Goal: Transaction & Acquisition: Purchase product/service

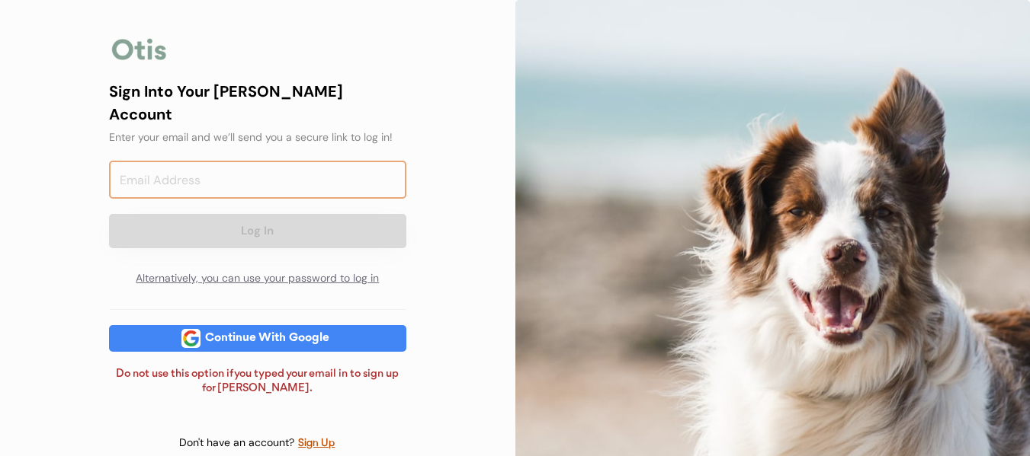
click at [296, 161] on input "email" at bounding box center [257, 180] width 297 height 38
type input "Victorialelano3@gmail.com"
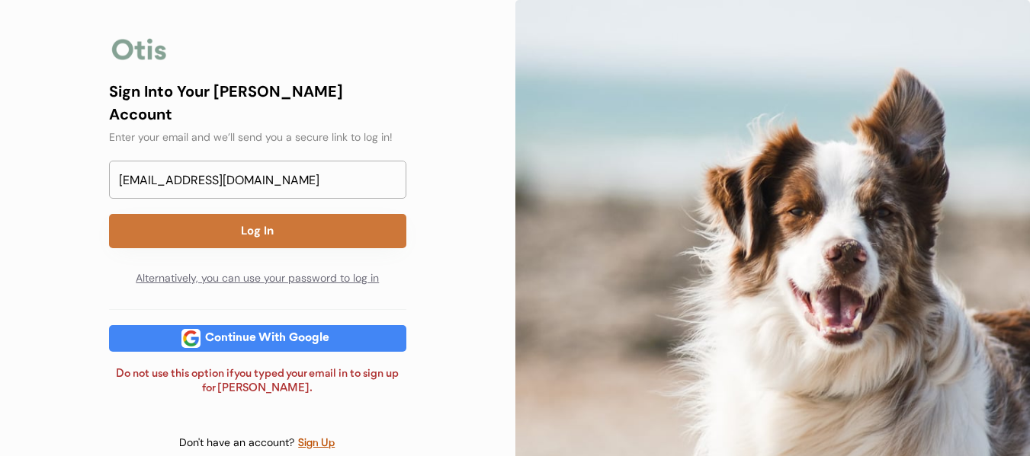
click at [292, 214] on button "Log In" at bounding box center [257, 231] width 297 height 34
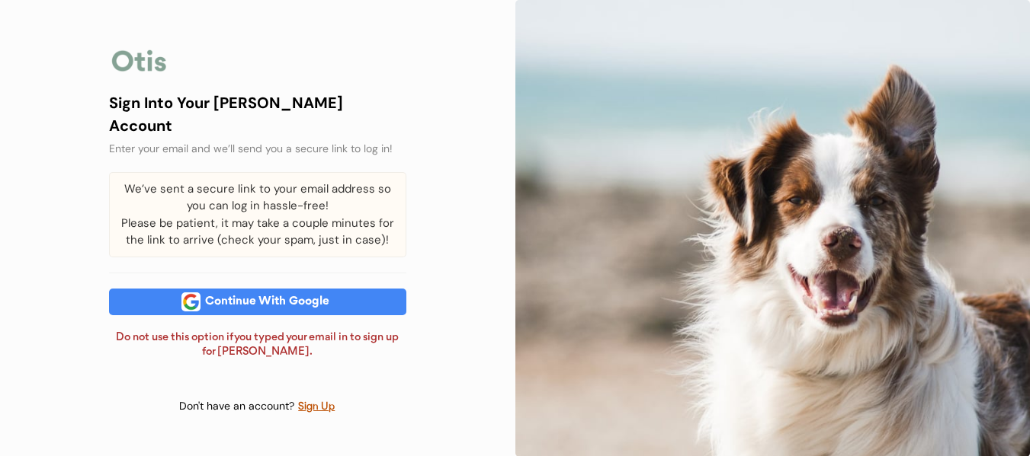
click at [283, 290] on div "Continue With Google" at bounding box center [266, 302] width 133 height 27
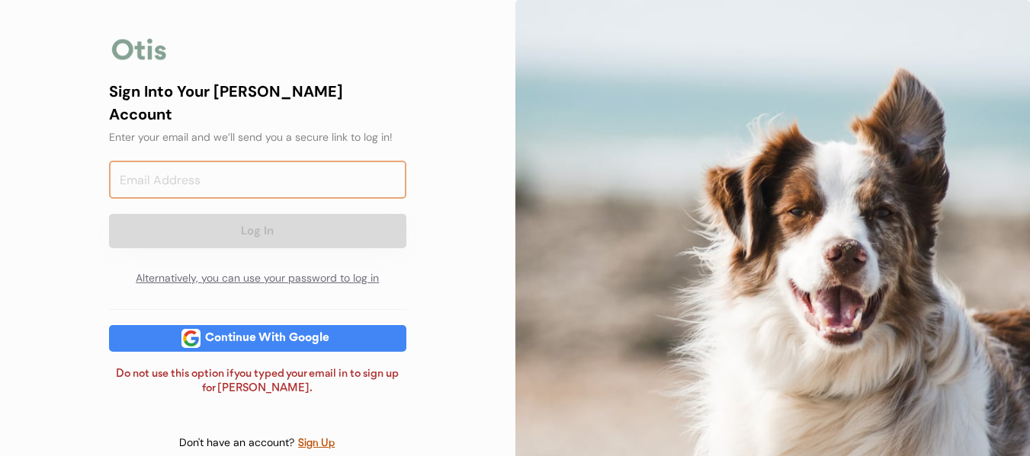
click at [190, 161] on input "email" at bounding box center [257, 180] width 297 height 38
type input "Victorialelano3@gmail.com"
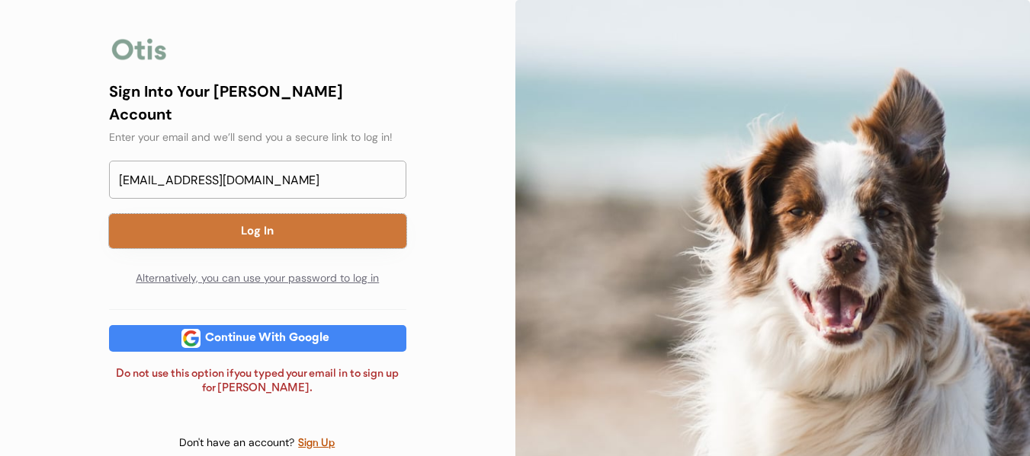
click at [357, 214] on button "Log In" at bounding box center [257, 231] width 297 height 34
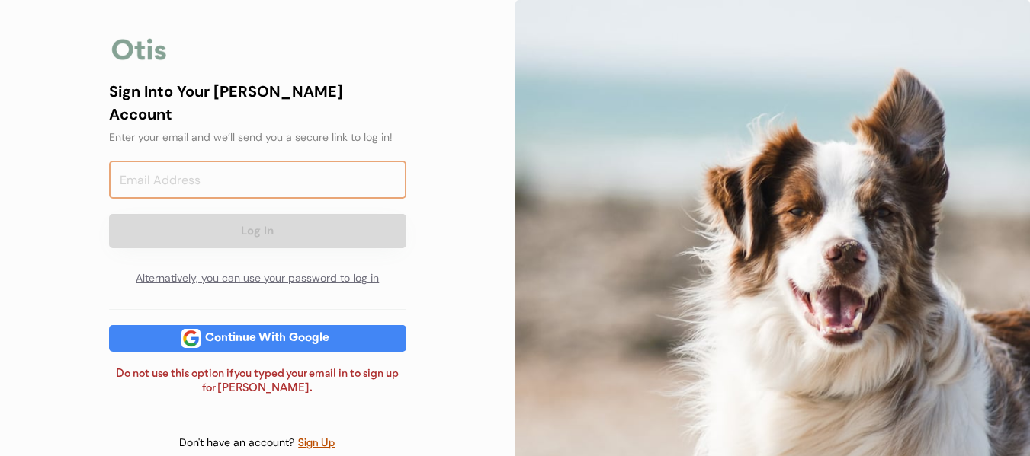
click at [336, 161] on input "email" at bounding box center [257, 180] width 297 height 38
type input "[EMAIL_ADDRESS][DOMAIN_NAME]"
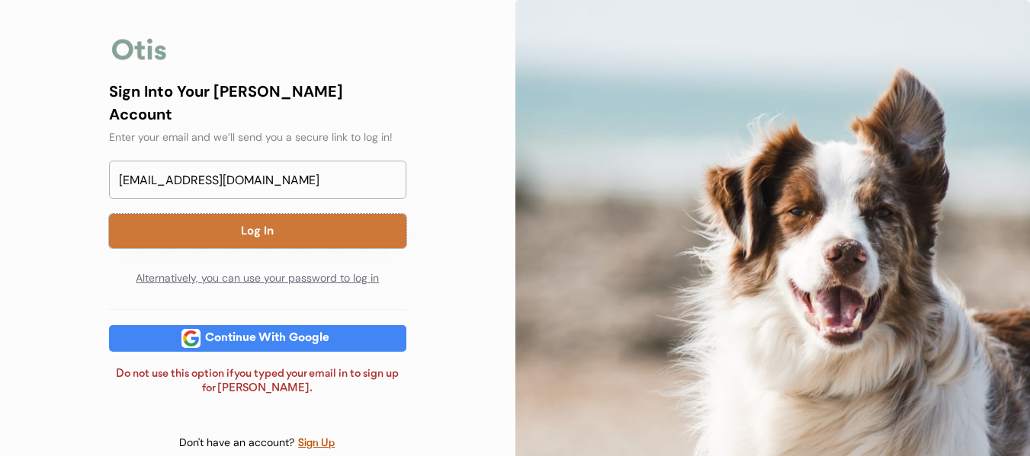
click at [300, 214] on button "Log In" at bounding box center [257, 231] width 297 height 34
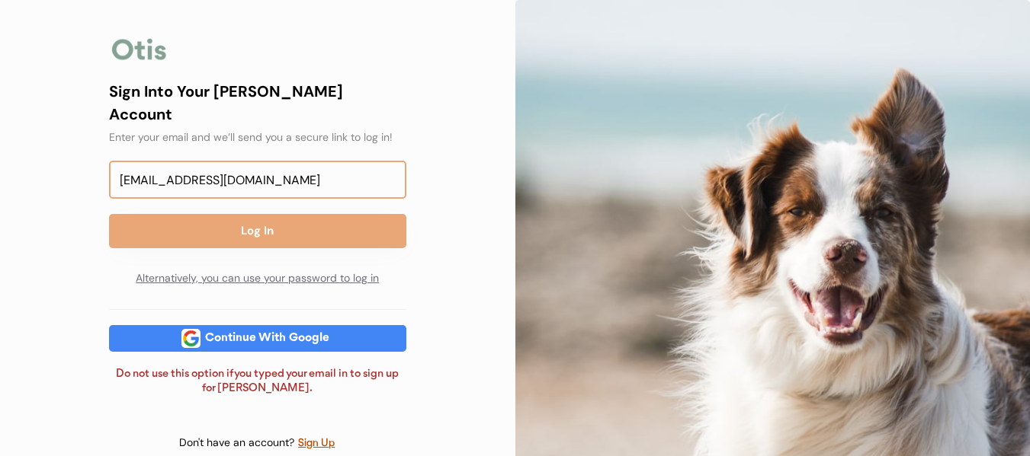
click at [315, 161] on input "[EMAIL_ADDRESS][DOMAIN_NAME]" at bounding box center [257, 180] width 297 height 38
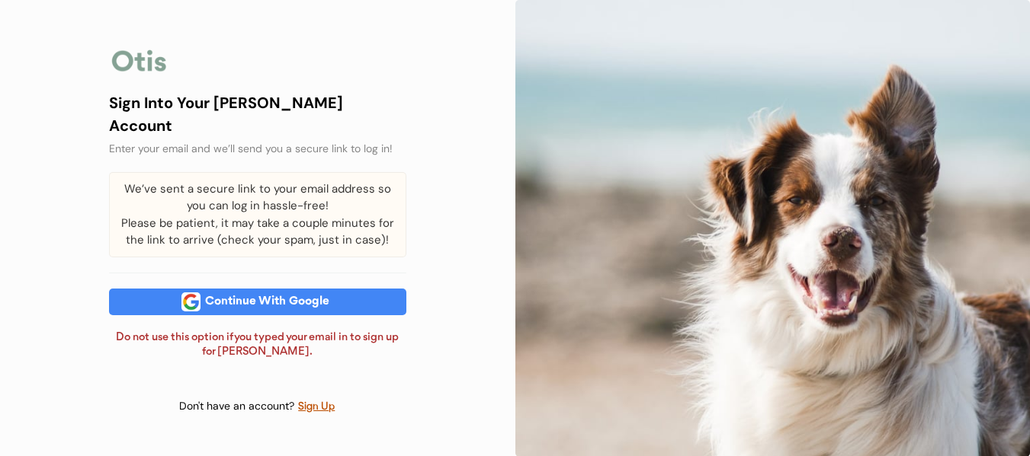
click at [330, 289] on div "Continue With Google" at bounding box center [266, 302] width 133 height 27
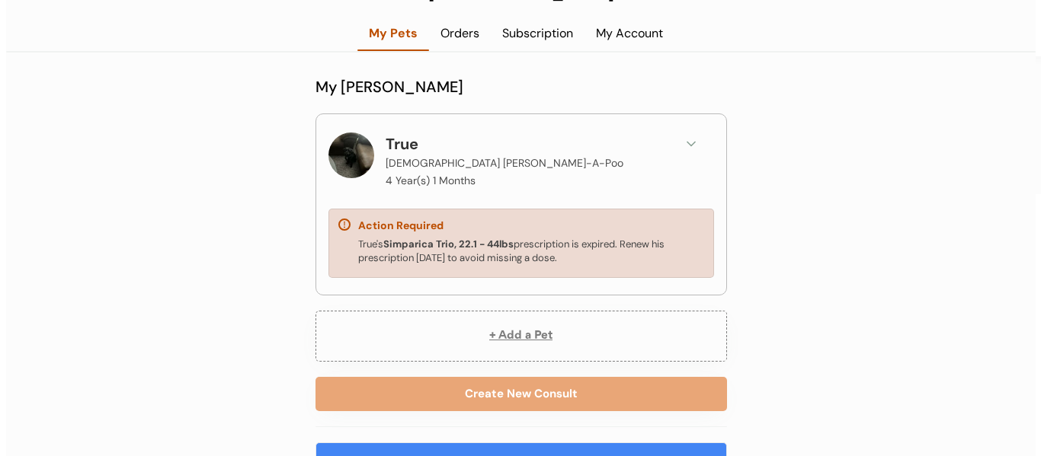
scroll to position [76, 0]
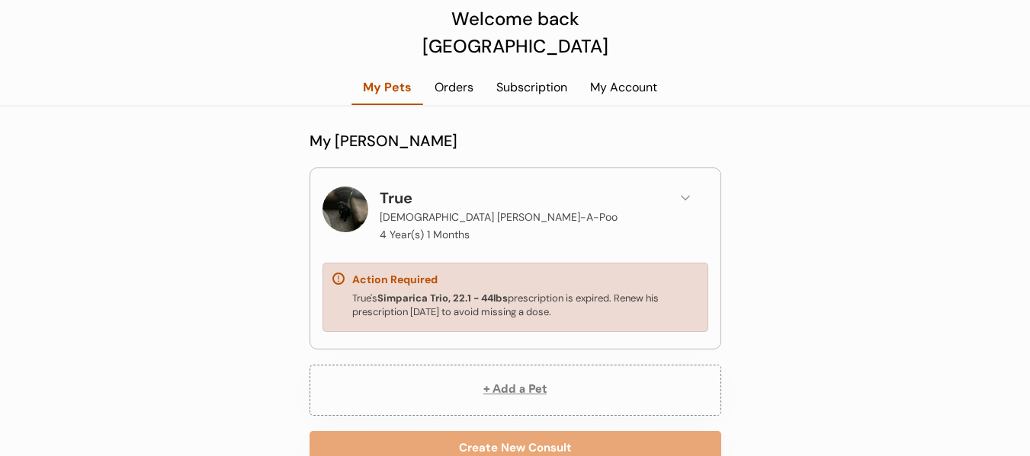
click at [620, 292] on div "True's Simparica Trio, 22.1 - 44lbs prescription is expired. Renew his prescrip…" at bounding box center [525, 305] width 346 height 27
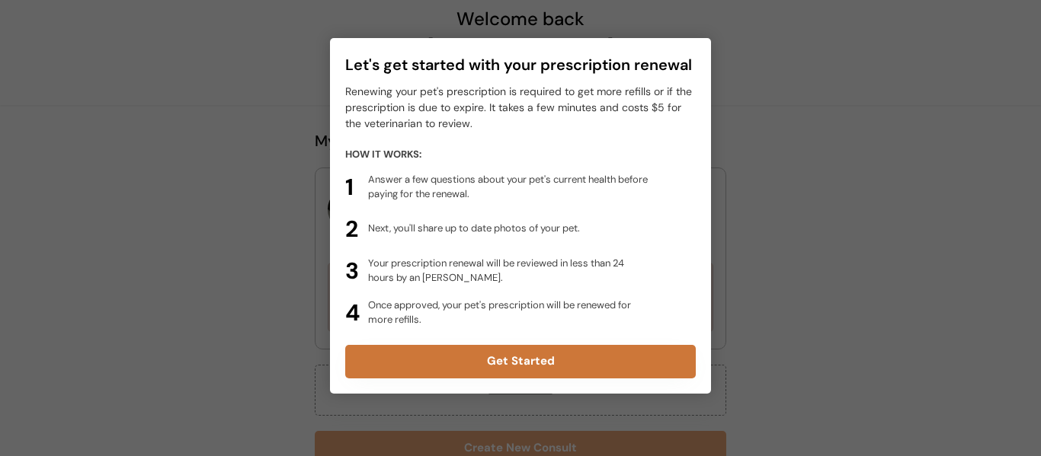
click at [498, 358] on button "Get Started" at bounding box center [520, 362] width 351 height 34
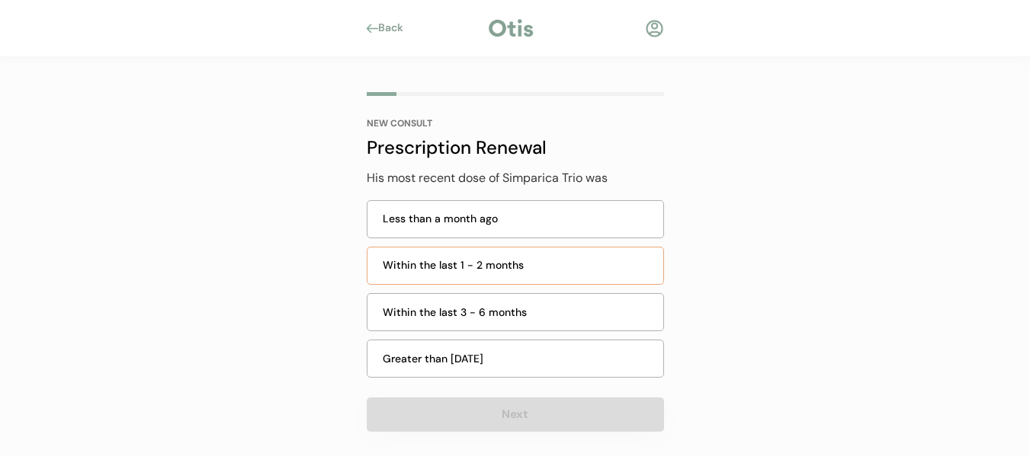
click at [499, 271] on div "Within the last 1 - 2 months" at bounding box center [518, 266] width 271 height 16
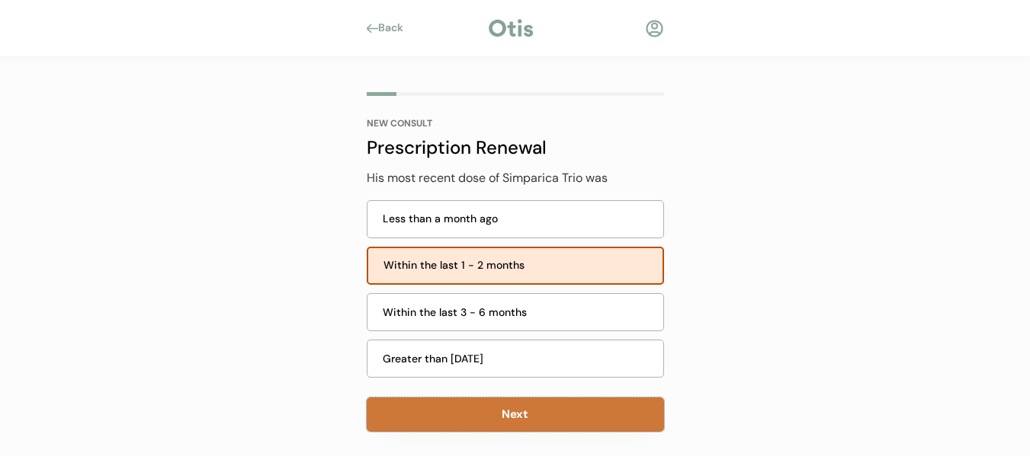
click at [501, 412] on button "Next" at bounding box center [515, 415] width 297 height 34
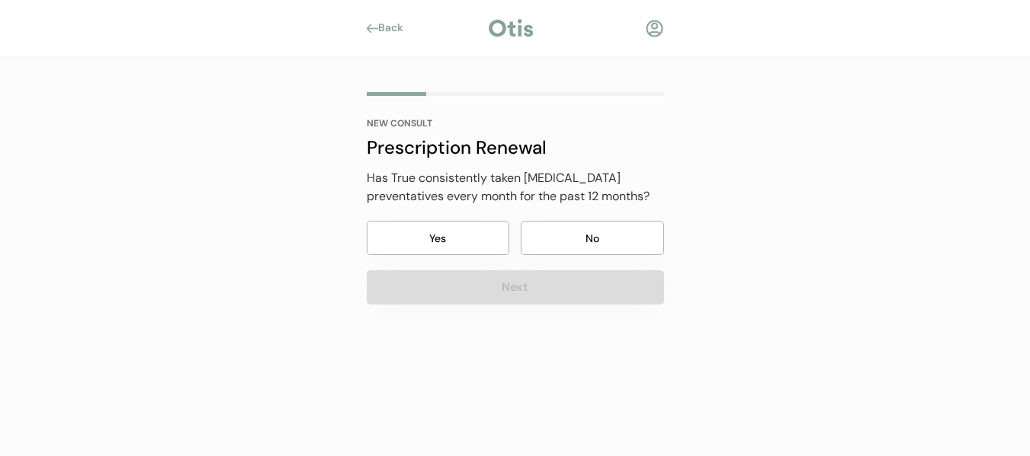
click at [428, 238] on button "Yes" at bounding box center [438, 238] width 143 height 34
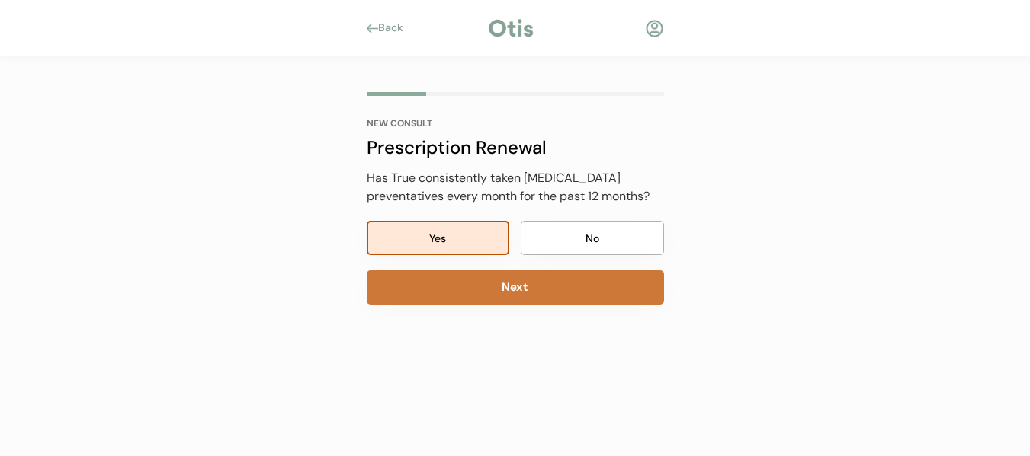
click at [539, 283] on button "Next" at bounding box center [515, 288] width 297 height 34
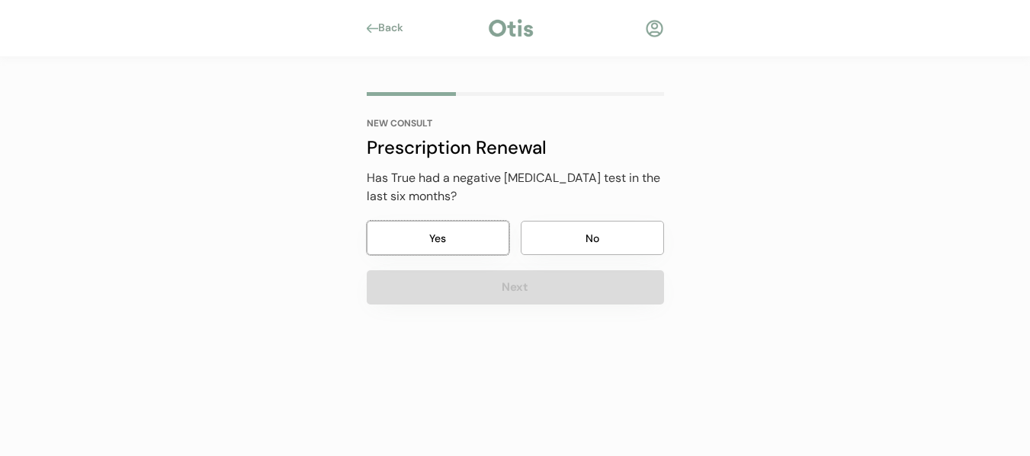
click at [479, 234] on button "Yes" at bounding box center [438, 238] width 143 height 34
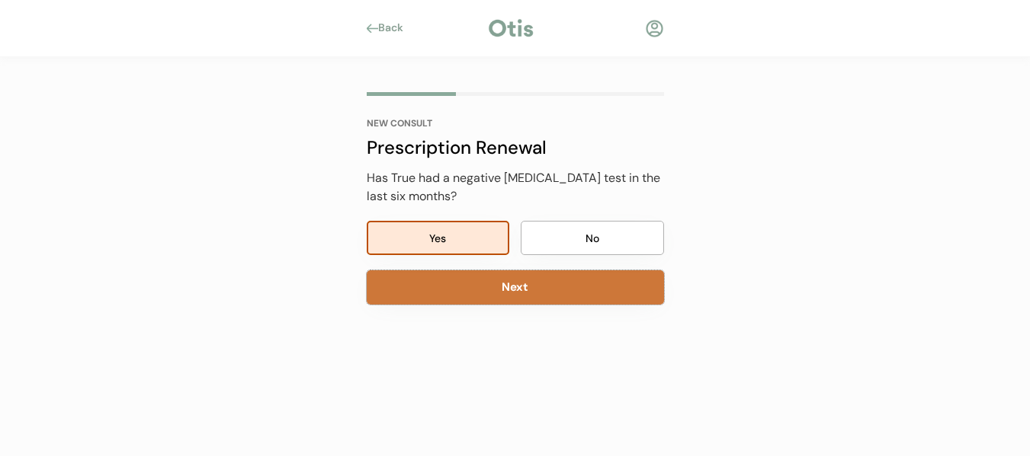
click at [541, 290] on button "Next" at bounding box center [515, 288] width 297 height 34
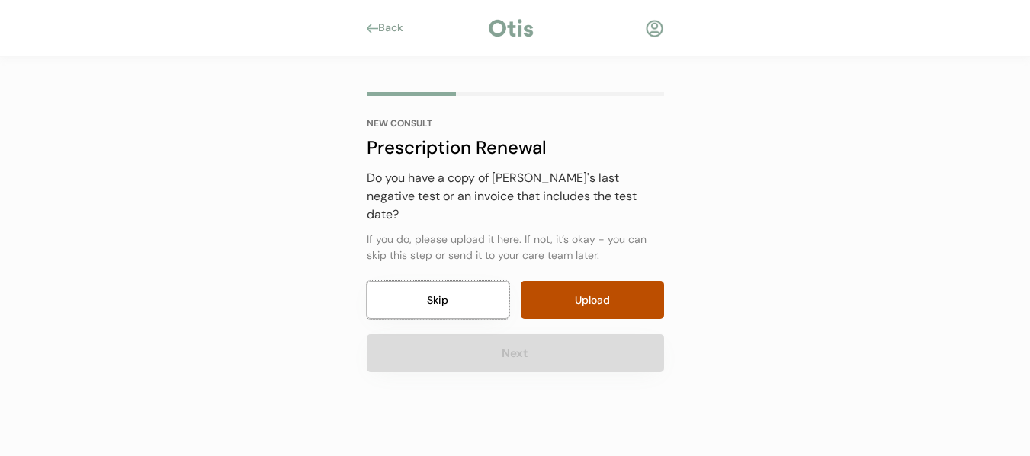
click at [415, 281] on button "Skip" at bounding box center [438, 300] width 143 height 38
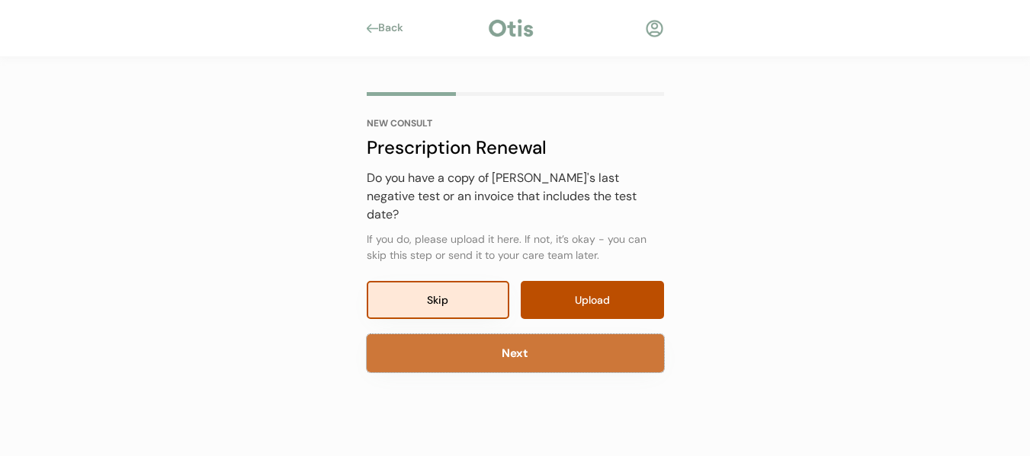
click at [549, 335] on button "Next" at bounding box center [515, 354] width 297 height 38
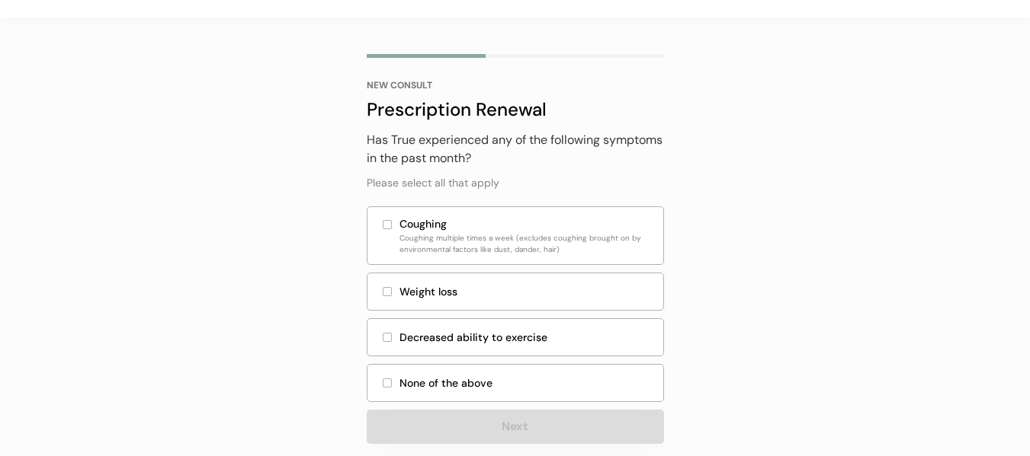
scroll to position [104, 0]
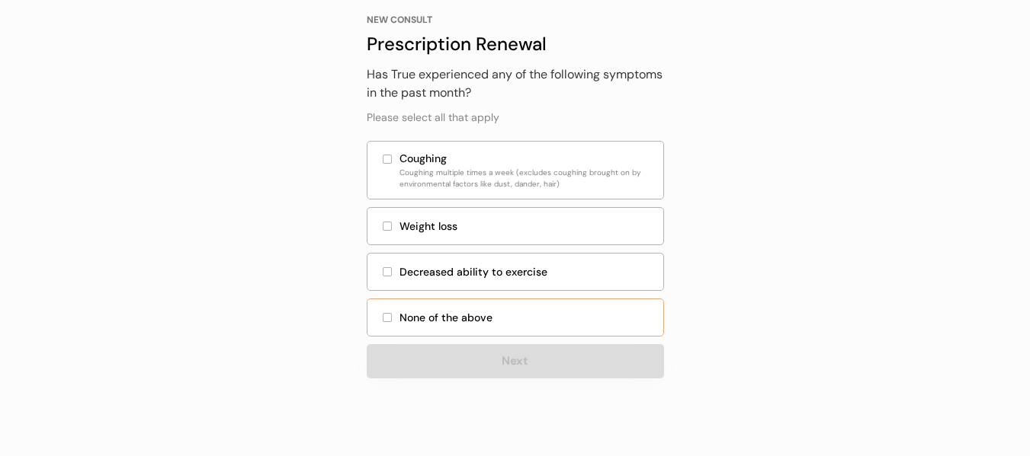
click at [385, 315] on div at bounding box center [387, 318] width 8 height 8
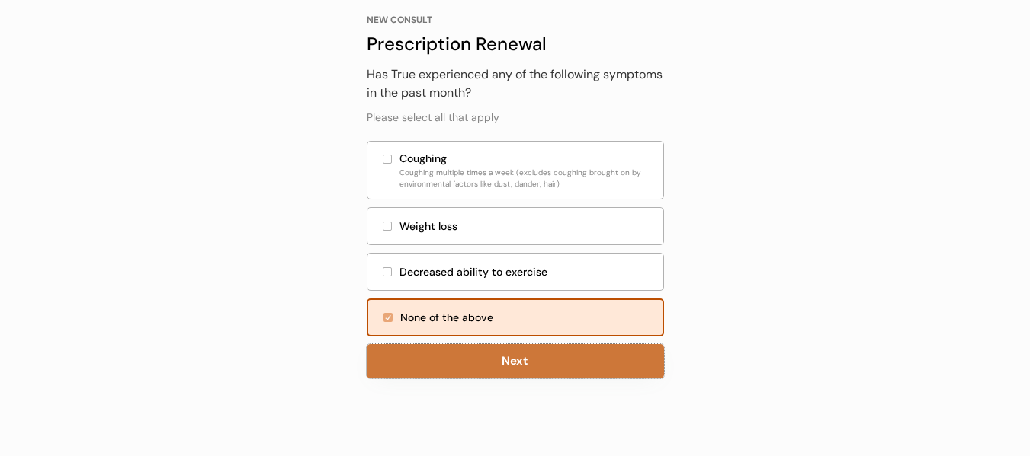
click at [511, 364] on button "Next" at bounding box center [515, 361] width 297 height 34
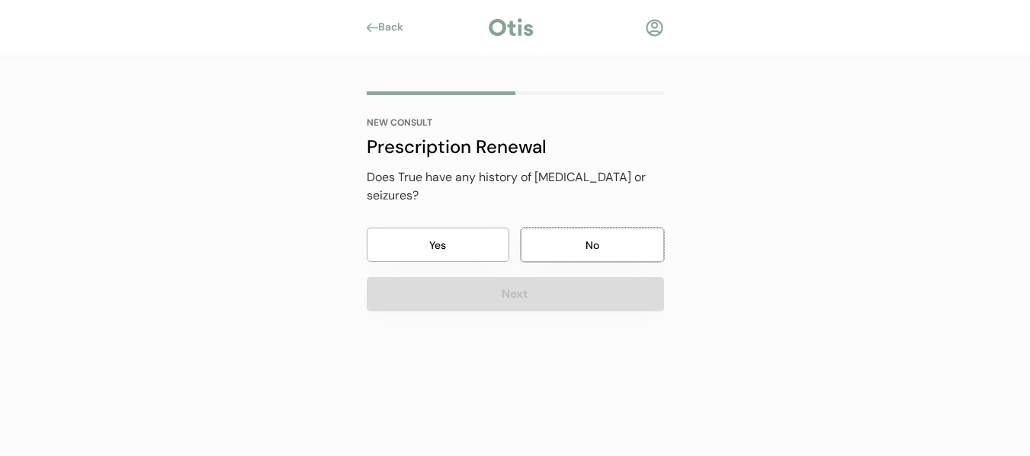
click at [588, 228] on button "No" at bounding box center [592, 245] width 143 height 34
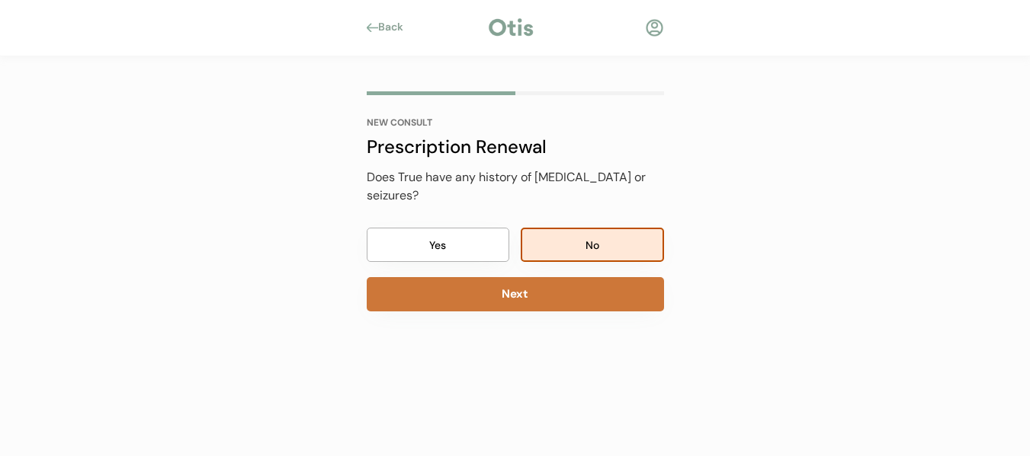
click at [565, 278] on button "Next" at bounding box center [515, 294] width 297 height 34
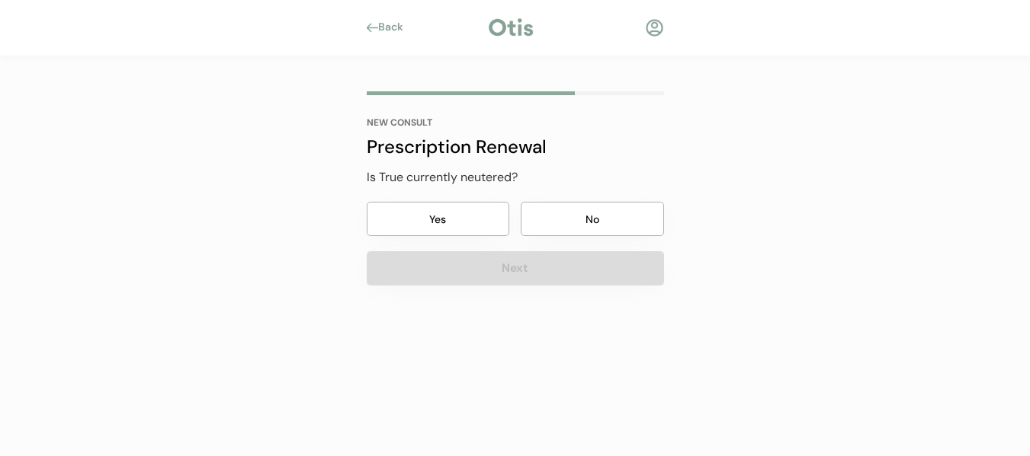
click at [428, 219] on button "Yes" at bounding box center [438, 219] width 143 height 34
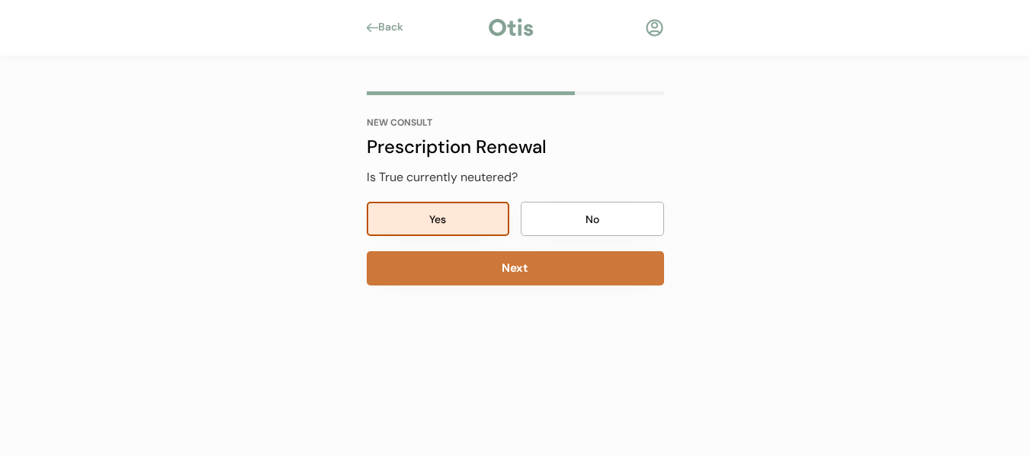
click at [520, 271] on button "Next" at bounding box center [515, 268] width 297 height 34
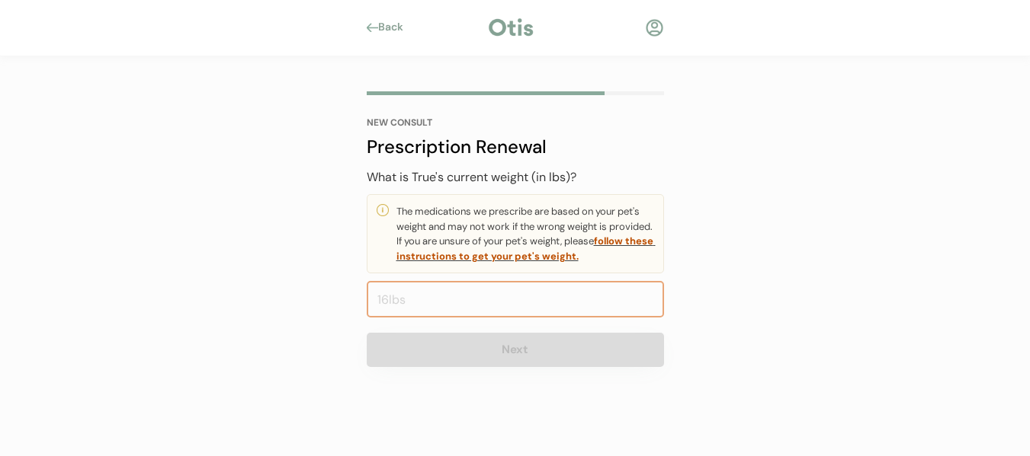
click at [489, 309] on input "input" at bounding box center [515, 299] width 297 height 37
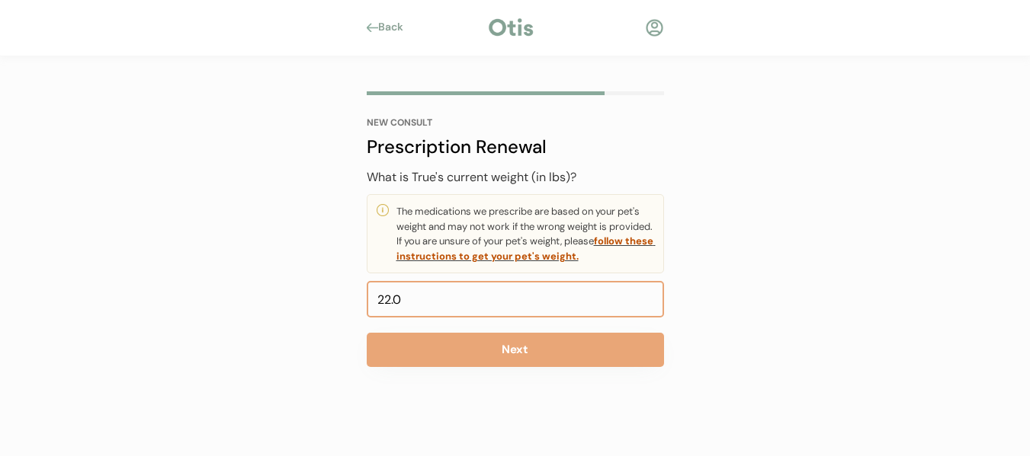
type input "22.1"
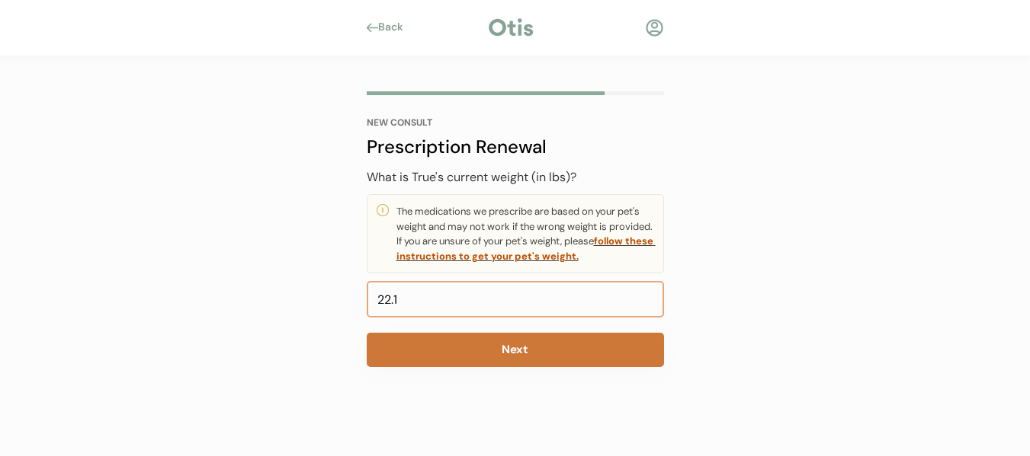
click at [529, 347] on button "Next" at bounding box center [515, 350] width 297 height 34
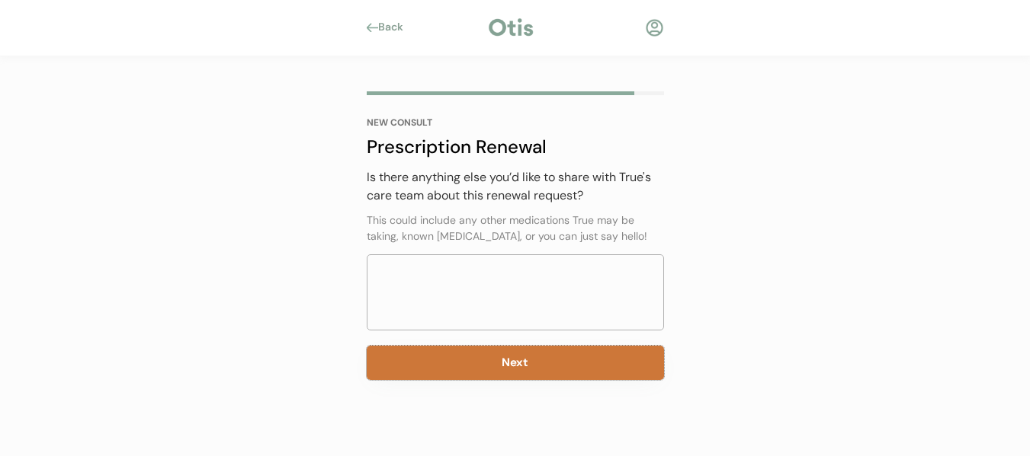
click at [499, 369] on button "Next" at bounding box center [515, 363] width 297 height 34
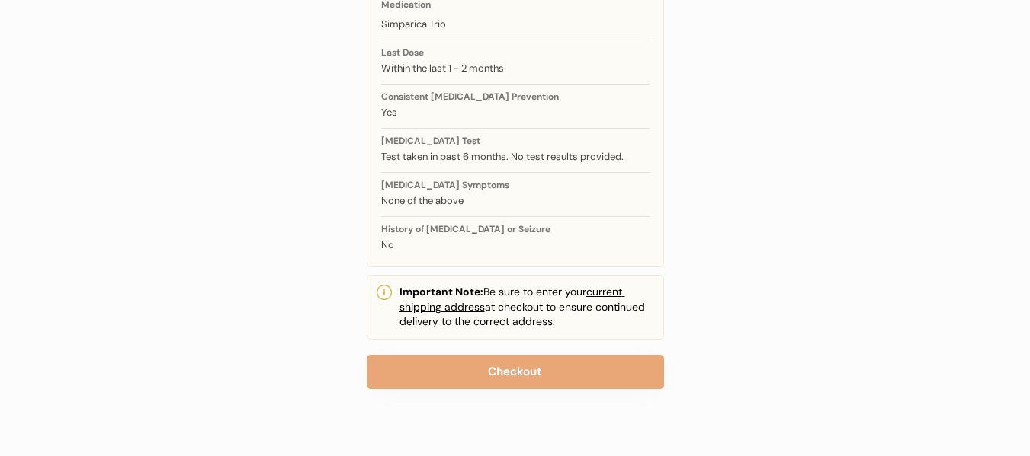
scroll to position [229, 0]
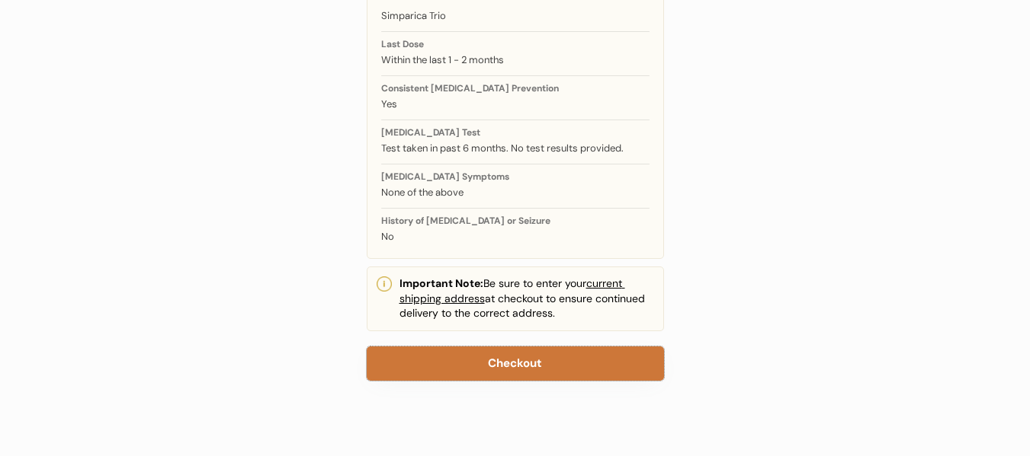
click at [542, 373] on button "Checkout" at bounding box center [515, 364] width 297 height 34
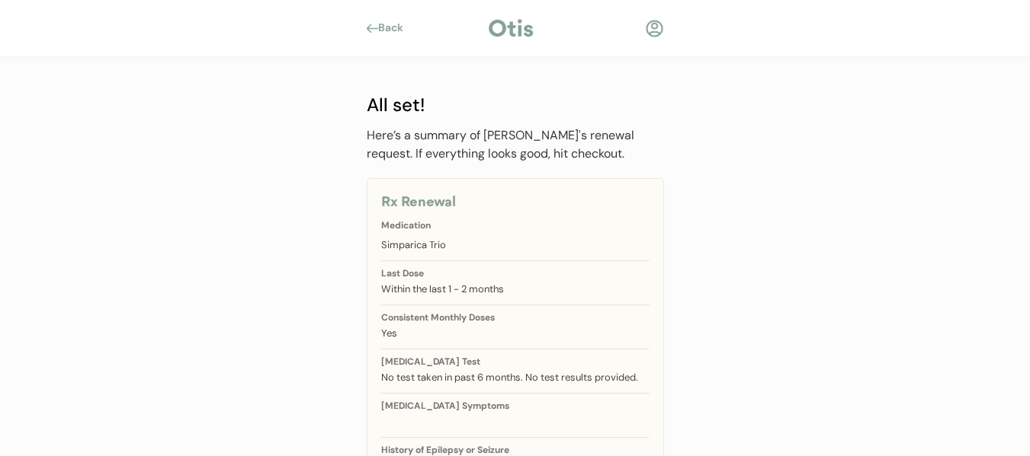
click at [677, 52] on div "Back" at bounding box center [515, 28] width 1030 height 57
click at [672, 31] on div "Back" at bounding box center [515, 28] width 343 height 23
click at [655, 28] on div at bounding box center [654, 28] width 19 height 19
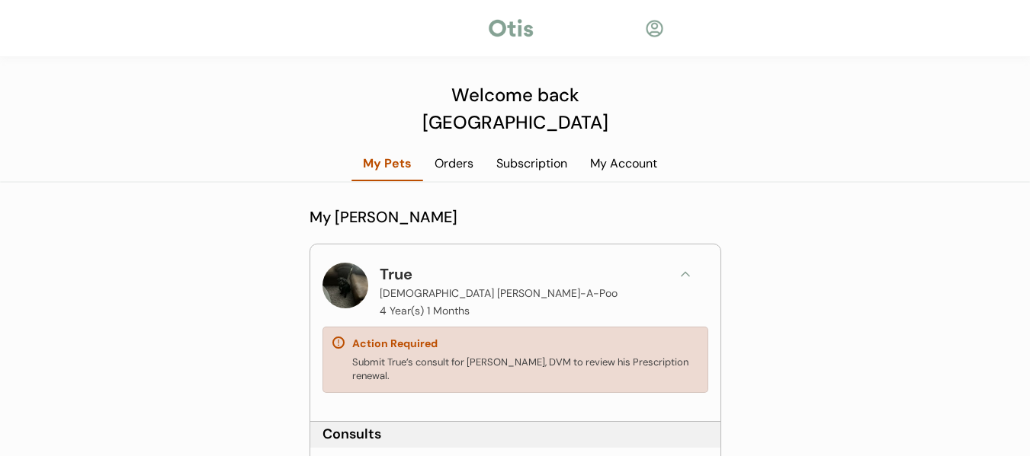
click at [457, 155] on div "Orders" at bounding box center [454, 163] width 62 height 17
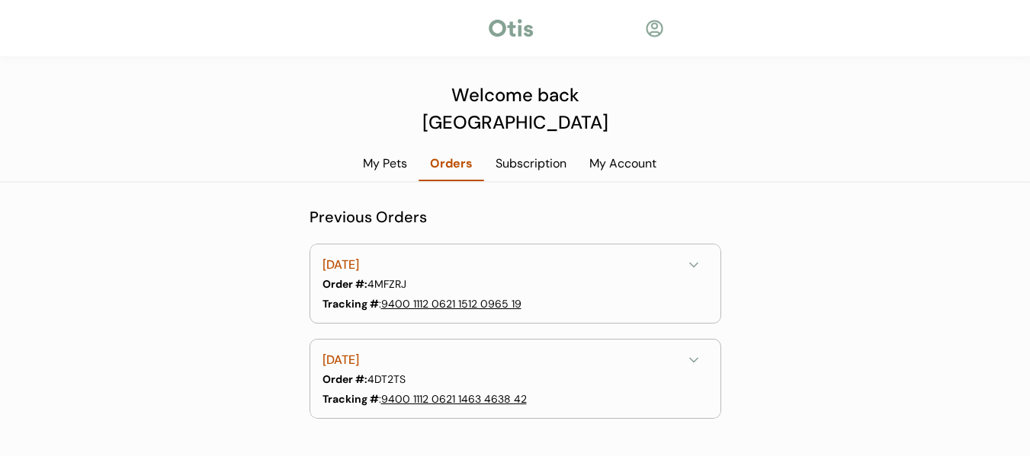
click at [527, 126] on div "Back Welcome back [PERSON_NAME] My Pets Orders Subscription My Account My [PERS…" at bounding box center [515, 290] width 1030 height 580
click at [527, 155] on div "Subscription" at bounding box center [531, 163] width 94 height 17
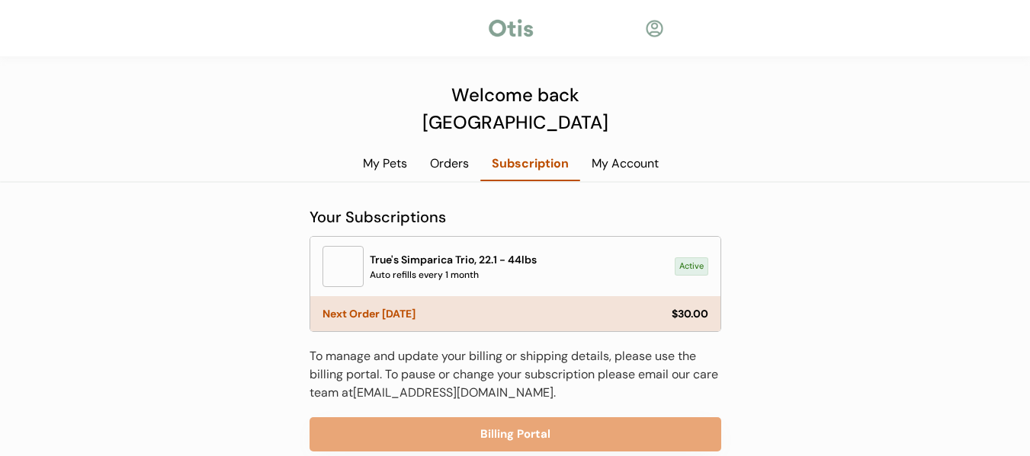
click at [687, 309] on div "$30.00" at bounding box center [689, 314] width 37 height 11
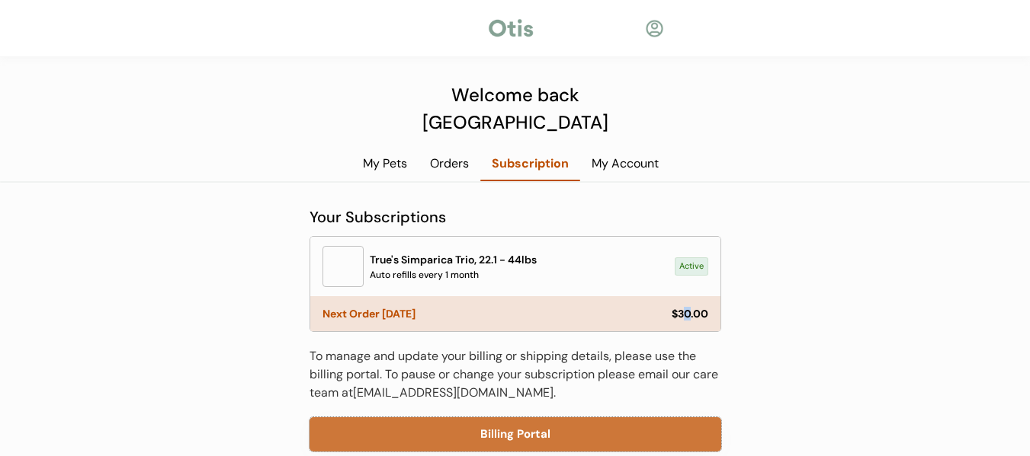
click at [600, 418] on button "Billing Portal" at bounding box center [515, 435] width 412 height 34
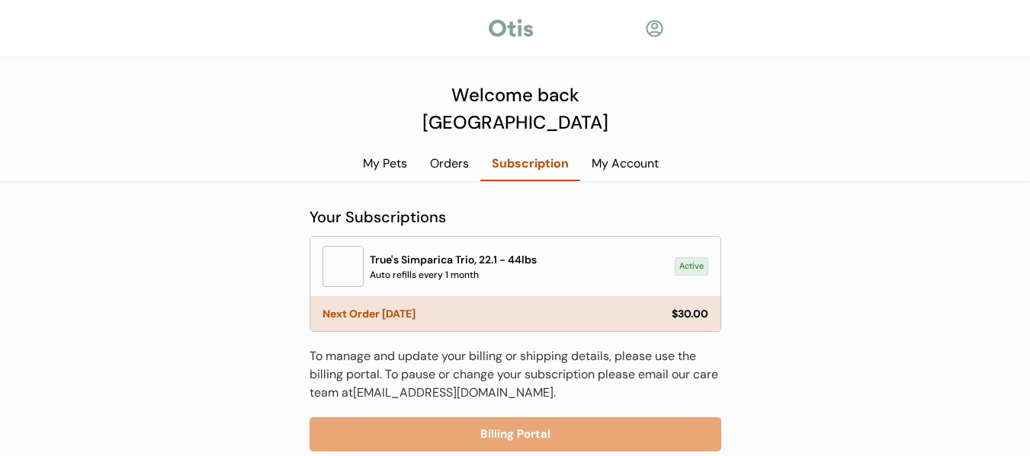
click at [623, 155] on div "My Account" at bounding box center [625, 163] width 90 height 17
